Goal: Task Accomplishment & Management: Complete application form

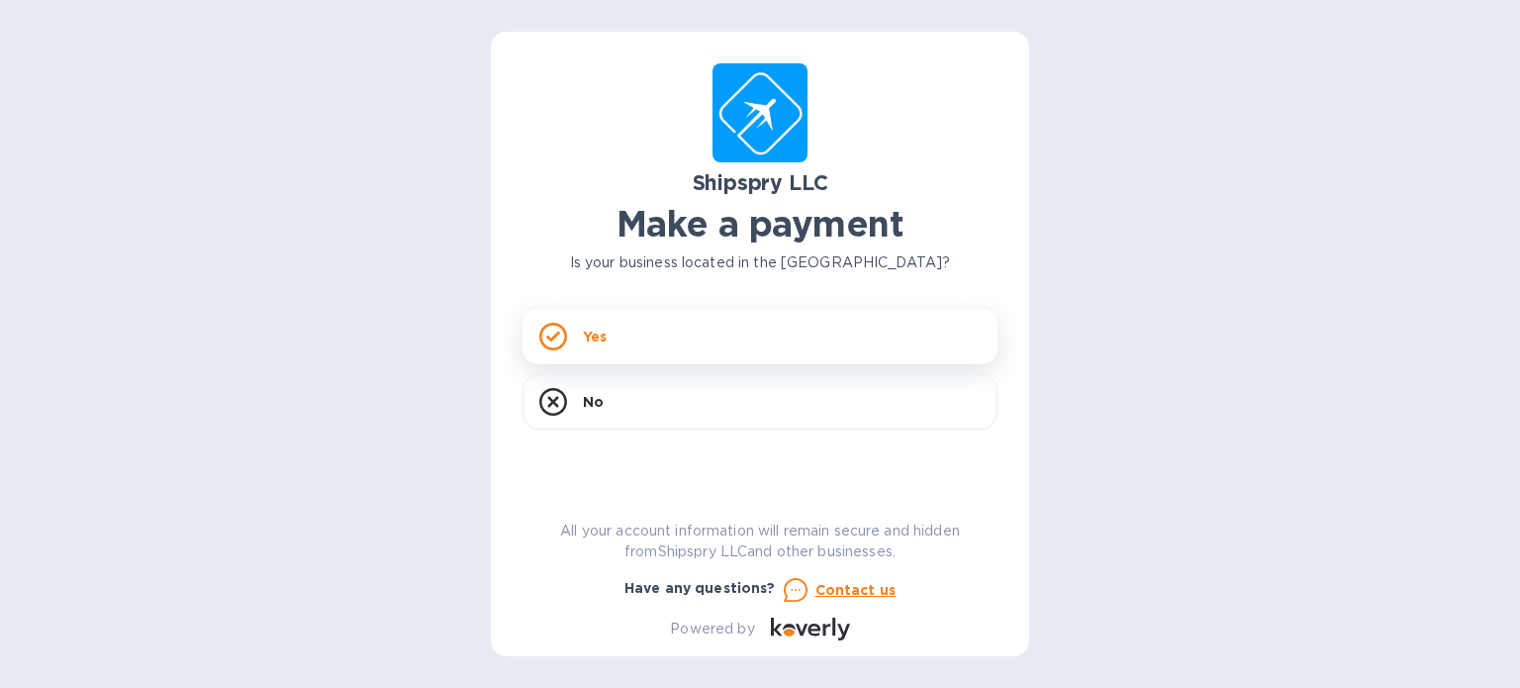
click at [661, 342] on div "Yes" at bounding box center [760, 336] width 475 height 55
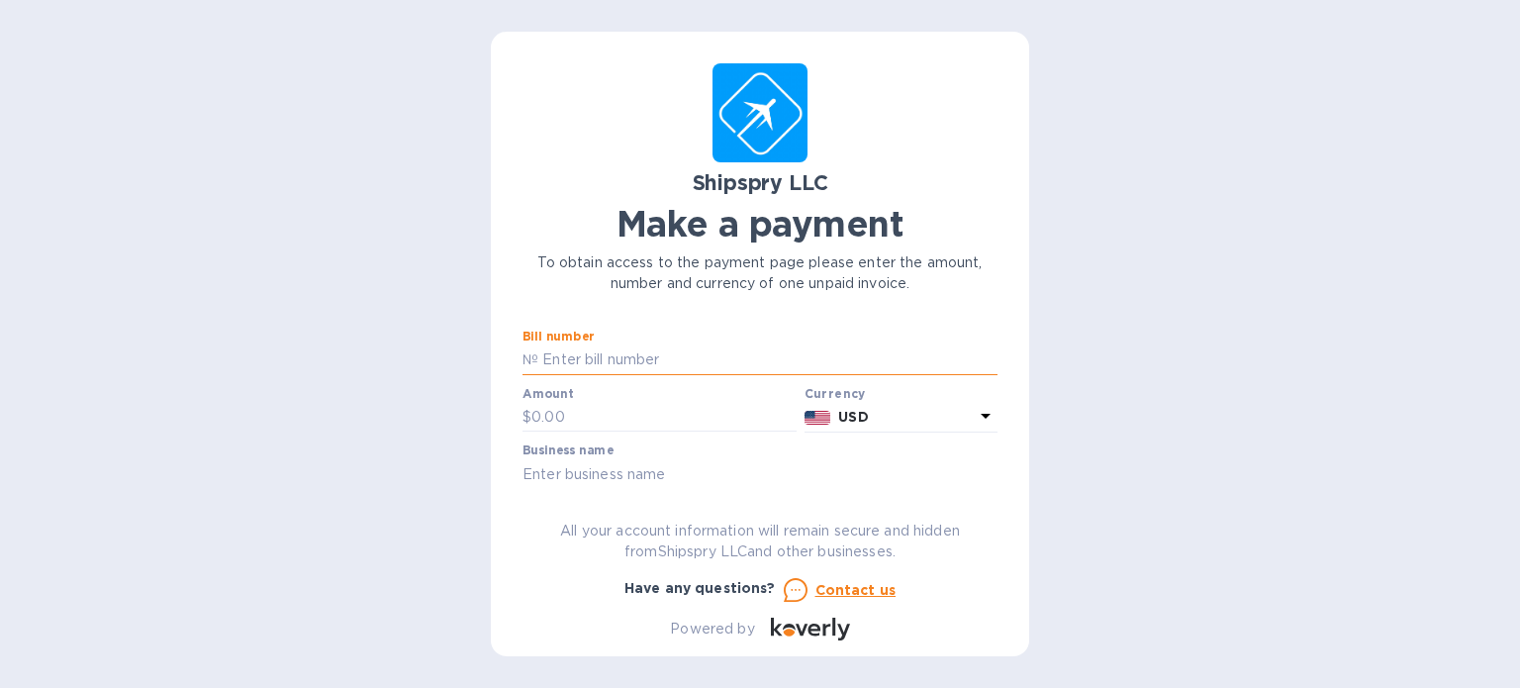
click at [656, 353] on input "text" at bounding box center [767, 360] width 459 height 30
paste input "#38991A:"
click at [546, 356] on input "#38991A:" at bounding box center [767, 360] width 459 height 30
click at [610, 366] on input "38991A:" at bounding box center [767, 360] width 459 height 30
paste input "#38992A:"
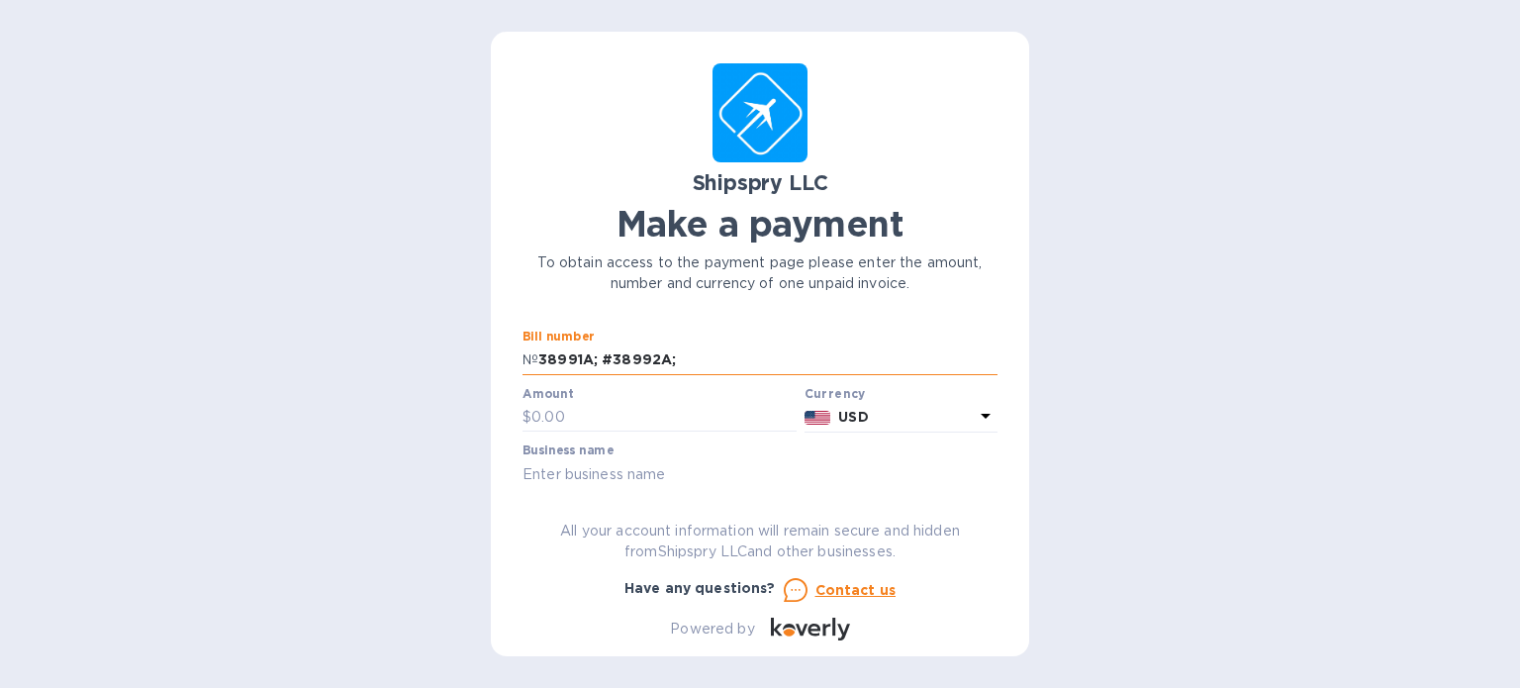
paste input "#36547C:"
type input "38991A; #38992A;#36547C:"
click at [569, 411] on input "text" at bounding box center [664, 418] width 265 height 30
type input "1,545.01"
click at [681, 475] on input "text" at bounding box center [760, 474] width 475 height 30
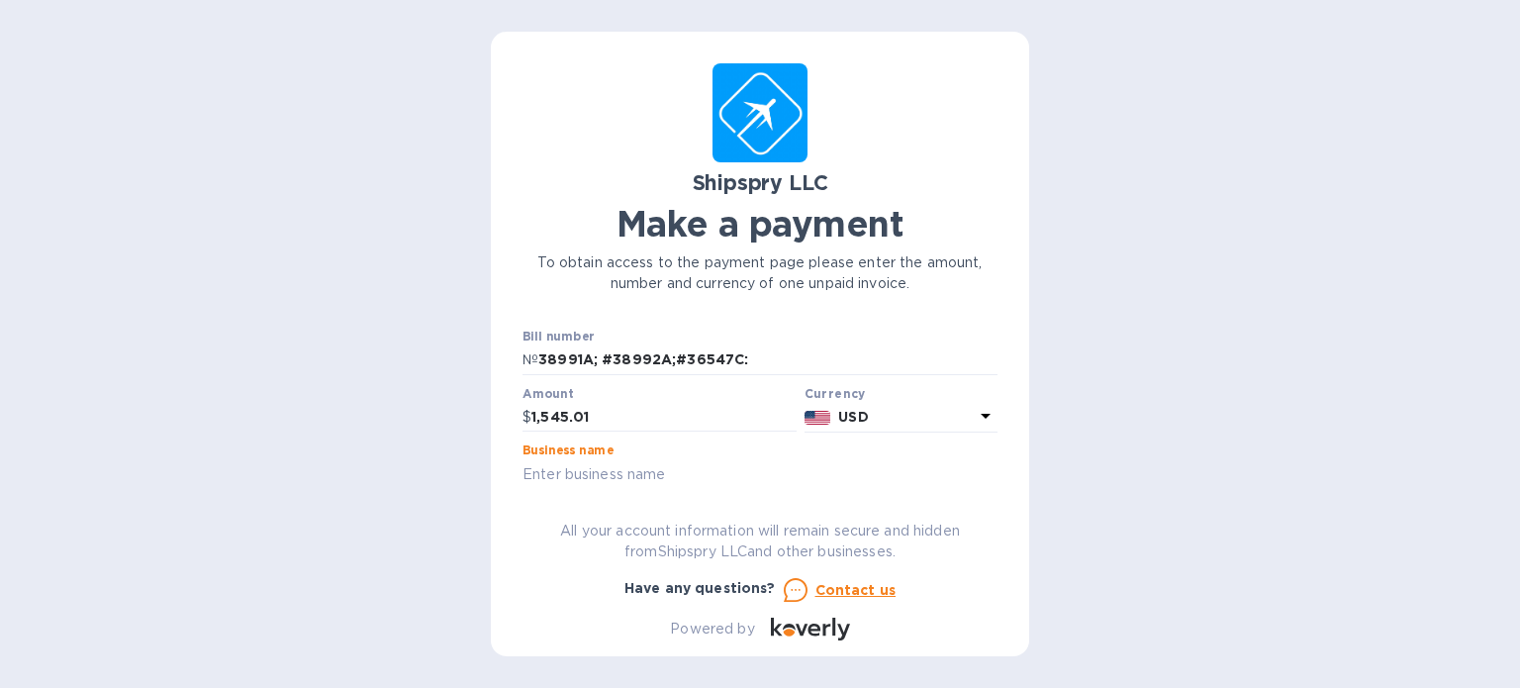
type input "SpeciMed Anatomy LLC"
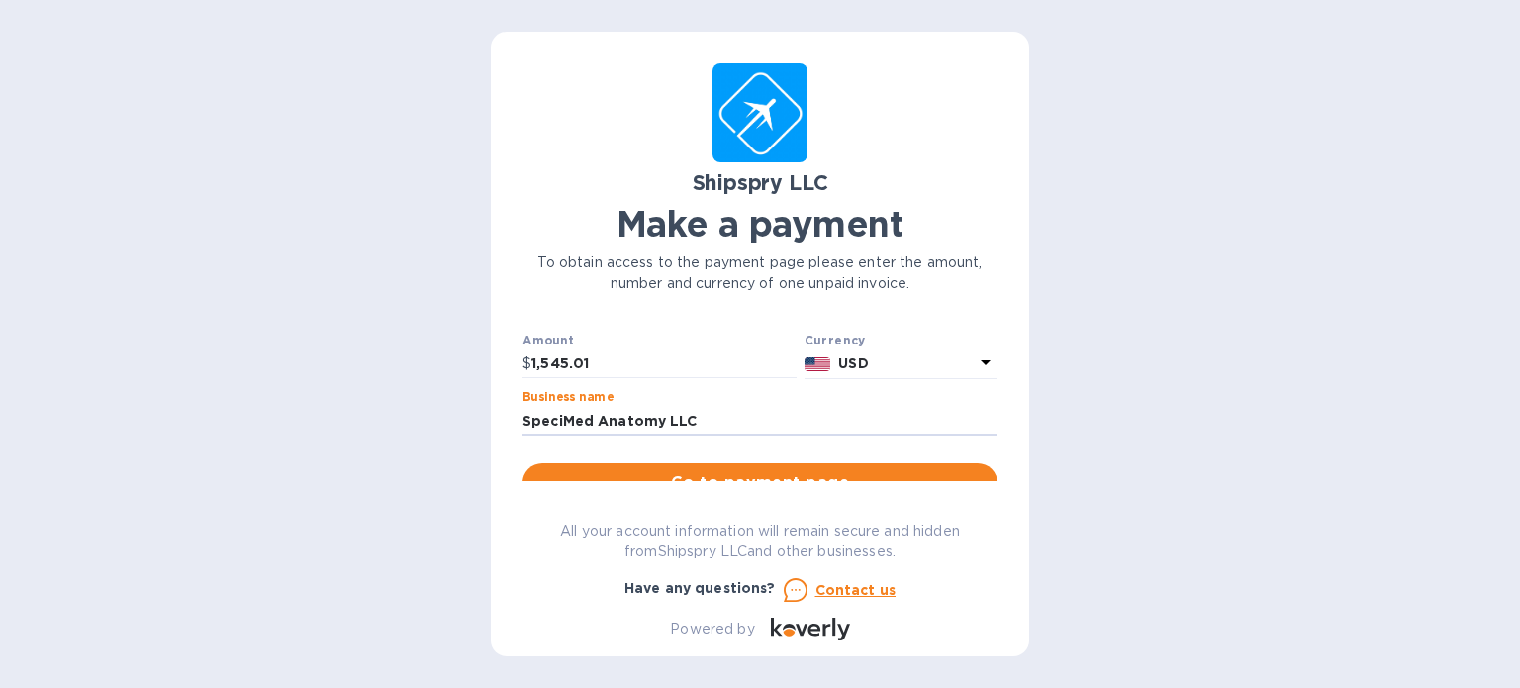
scroll to position [99, 0]
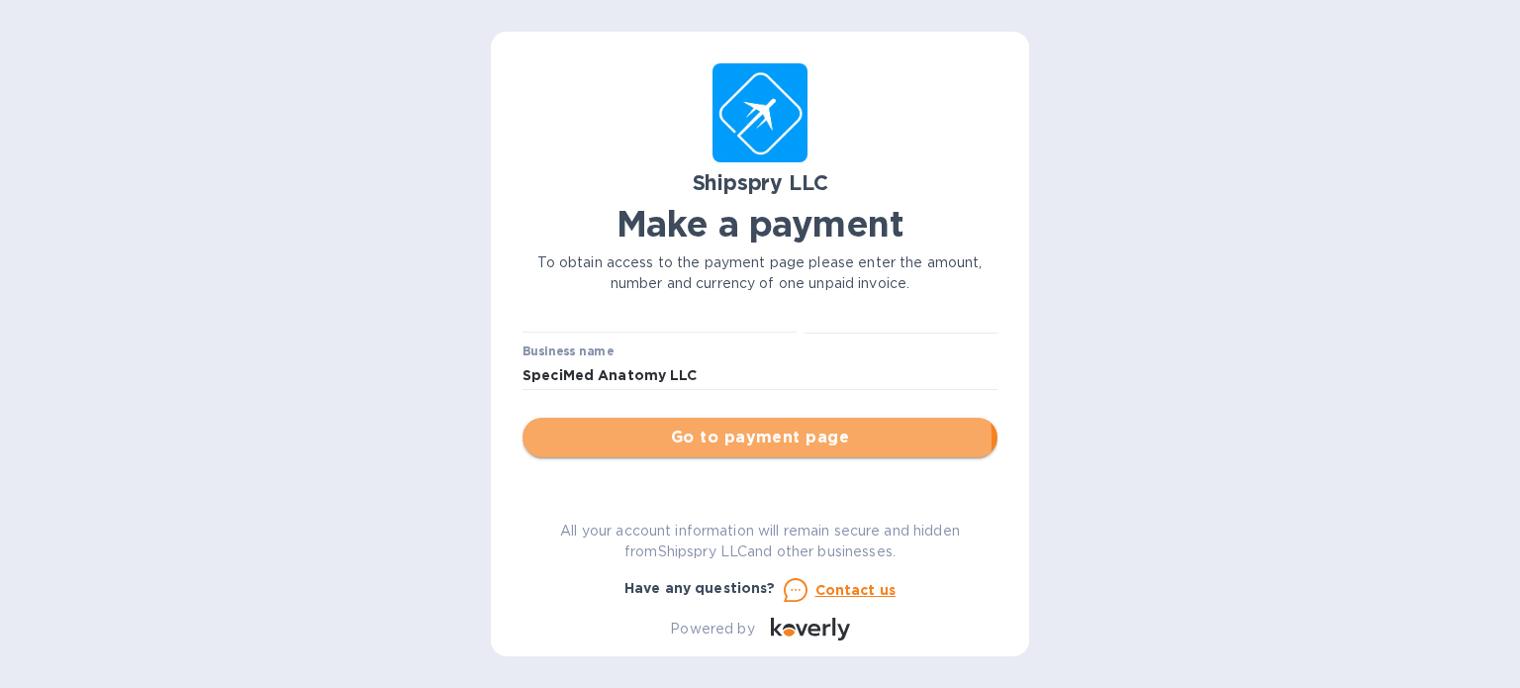
click at [705, 440] on span "Go to payment page" at bounding box center [759, 438] width 443 height 24
